Goal: Use online tool/utility: Utilize a website feature to perform a specific function

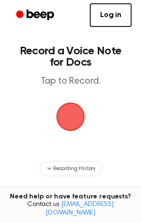
click at [63, 115] on span "button" at bounding box center [71, 116] width 26 height 26
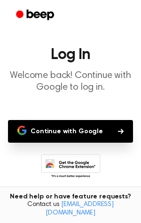
scroll to position [66, 0]
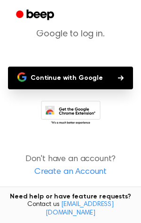
click at [63, 71] on button "Continue with Google" at bounding box center [70, 77] width 125 height 23
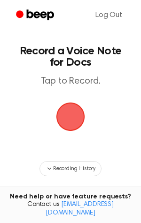
click at [67, 113] on span "button" at bounding box center [71, 116] width 26 height 26
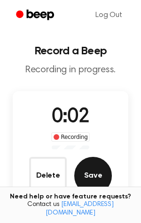
click at [90, 177] on button "Save" at bounding box center [93, 176] width 38 height 38
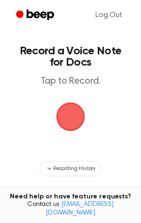
click at [67, 105] on span "button" at bounding box center [71, 116] width 29 height 29
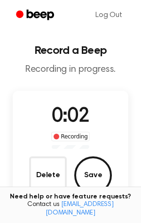
scroll to position [85, 0]
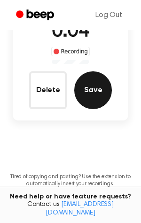
click at [91, 87] on button "Save" at bounding box center [93, 90] width 38 height 38
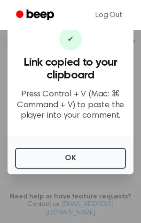
scroll to position [198, 0]
